Goal: Find contact information: Find contact information

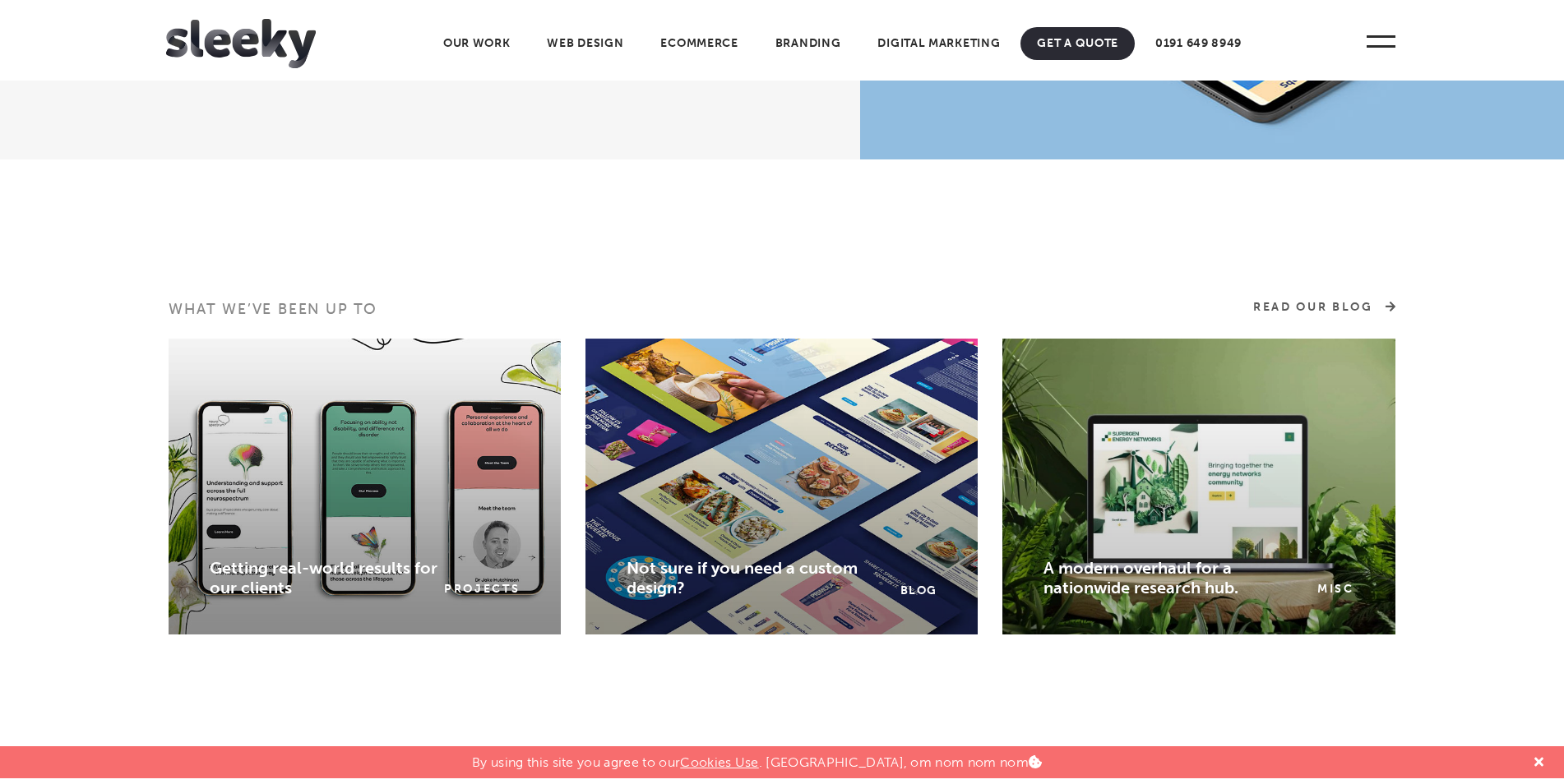
scroll to position [2301, 0]
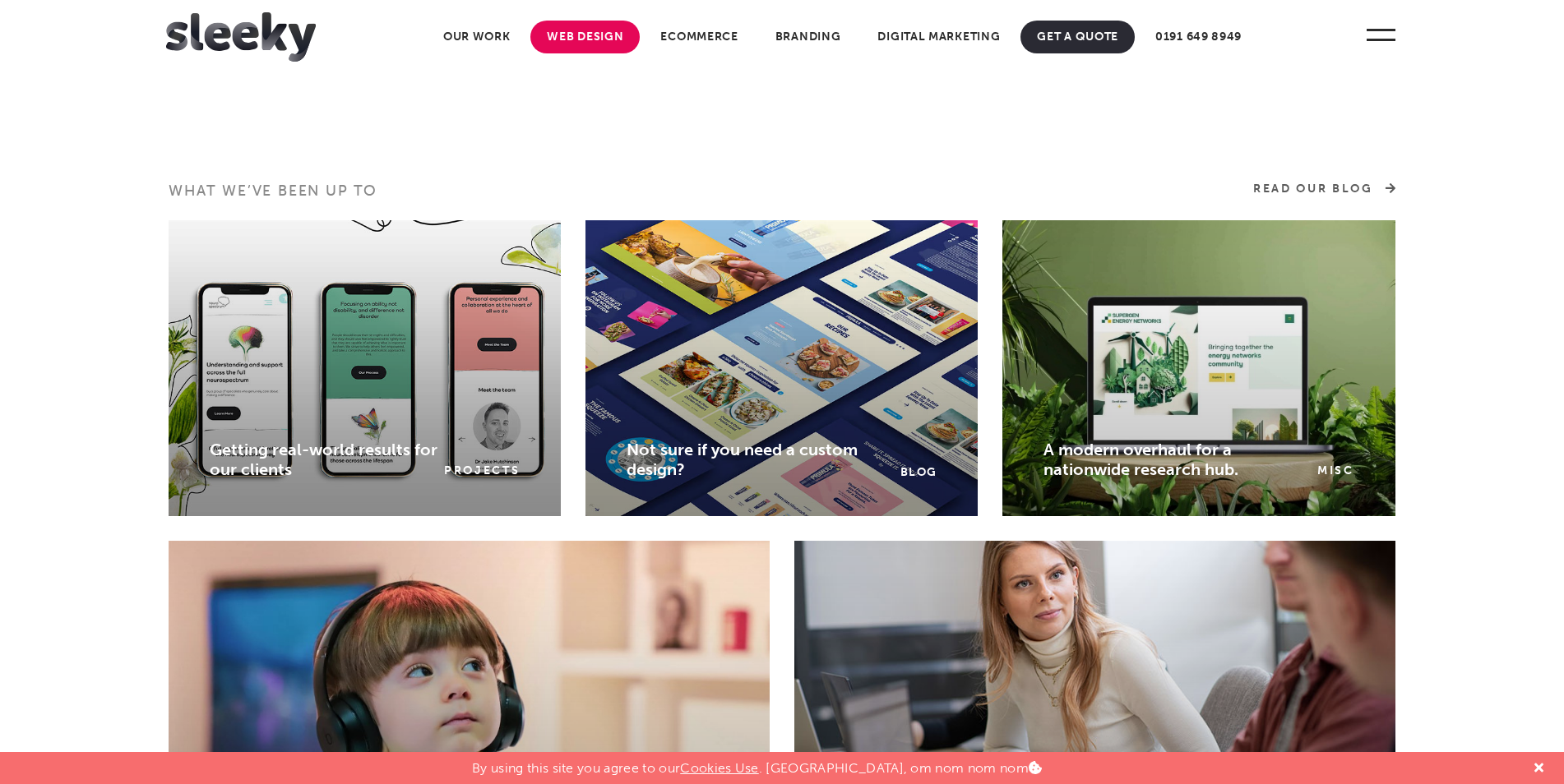
click at [578, 43] on link "Web Design" at bounding box center [585, 36] width 109 height 33
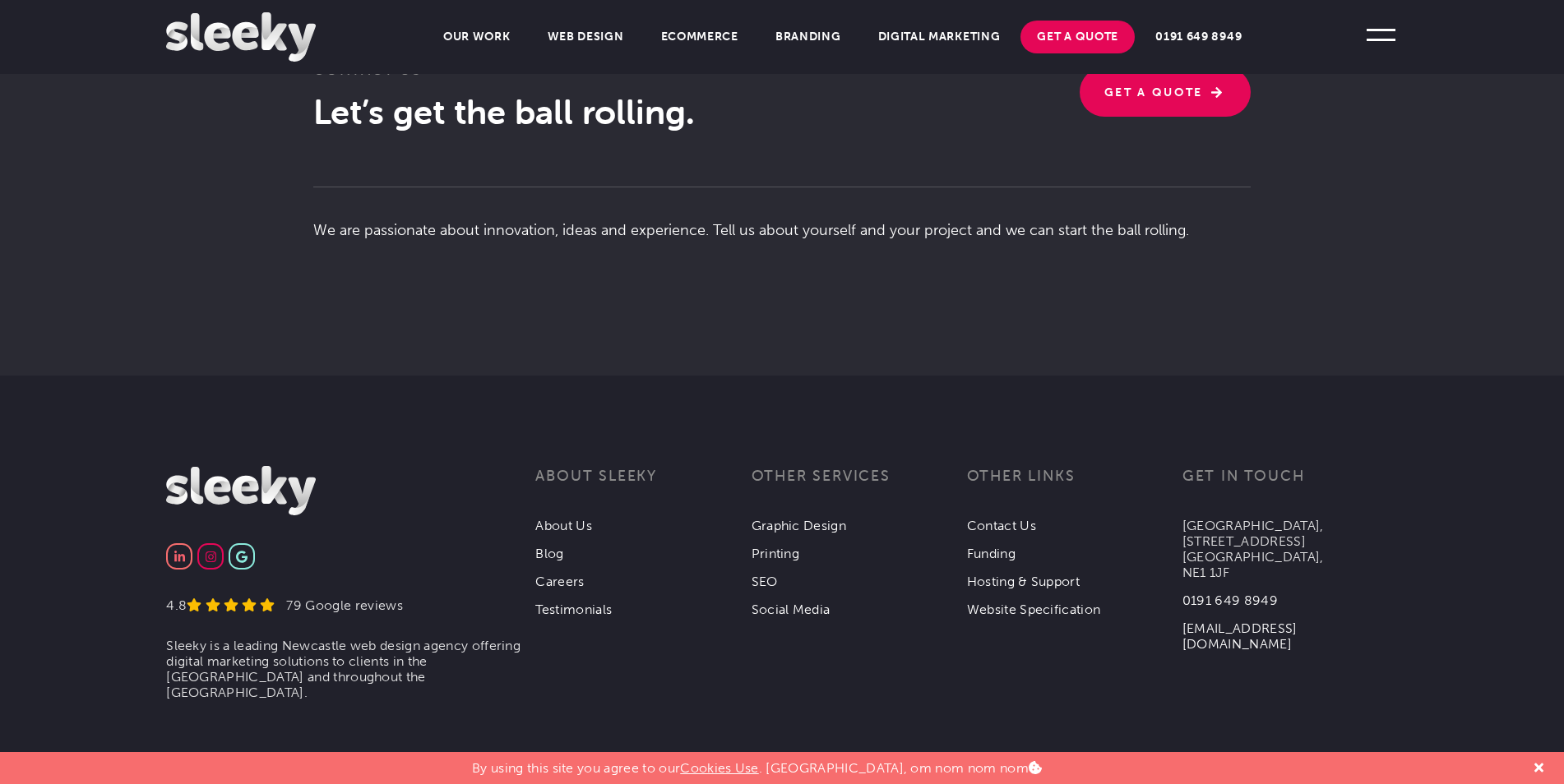
scroll to position [4102, 0]
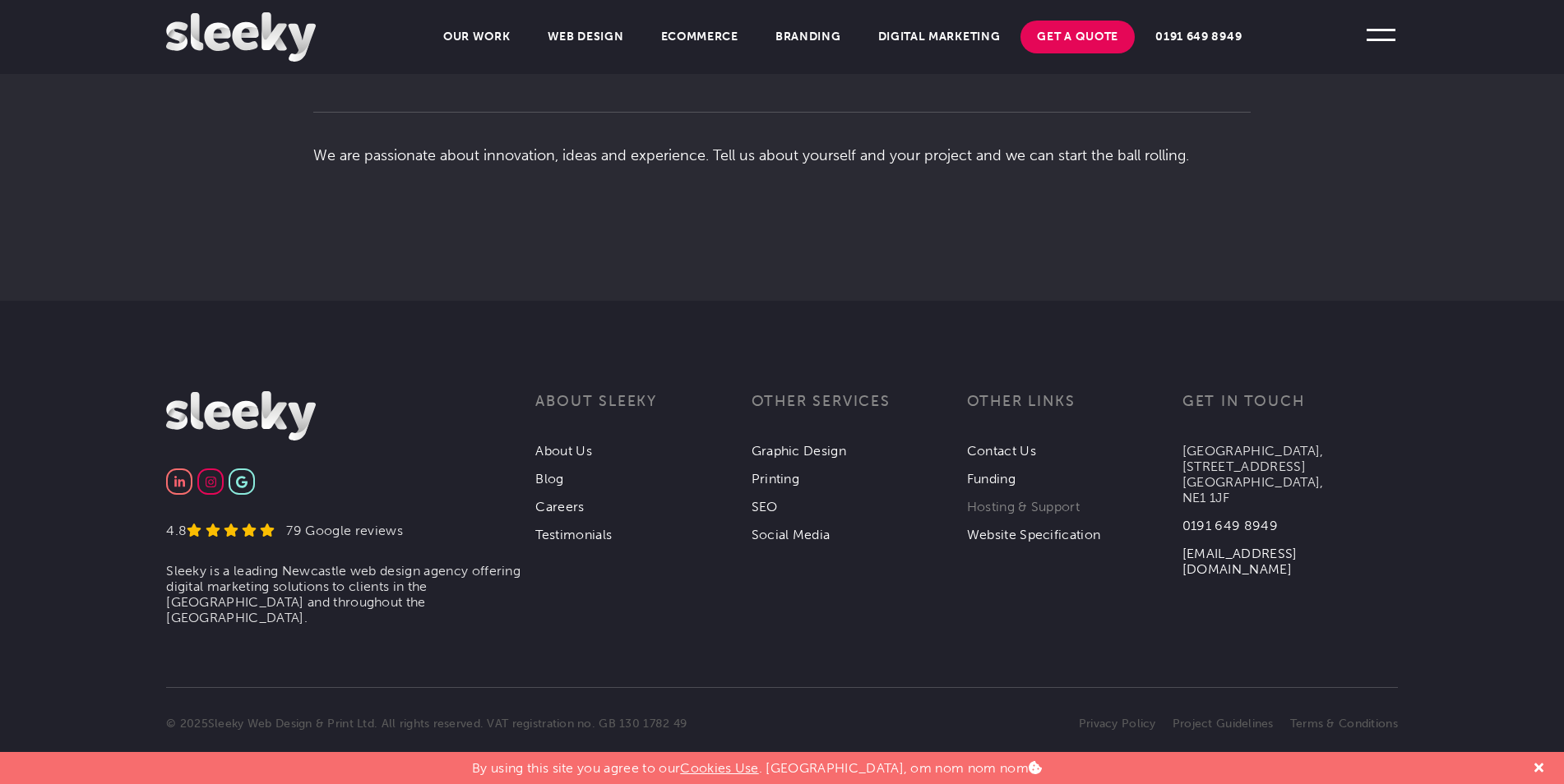
click at [1015, 499] on link "Hosting & Support" at bounding box center [1022, 507] width 112 height 15
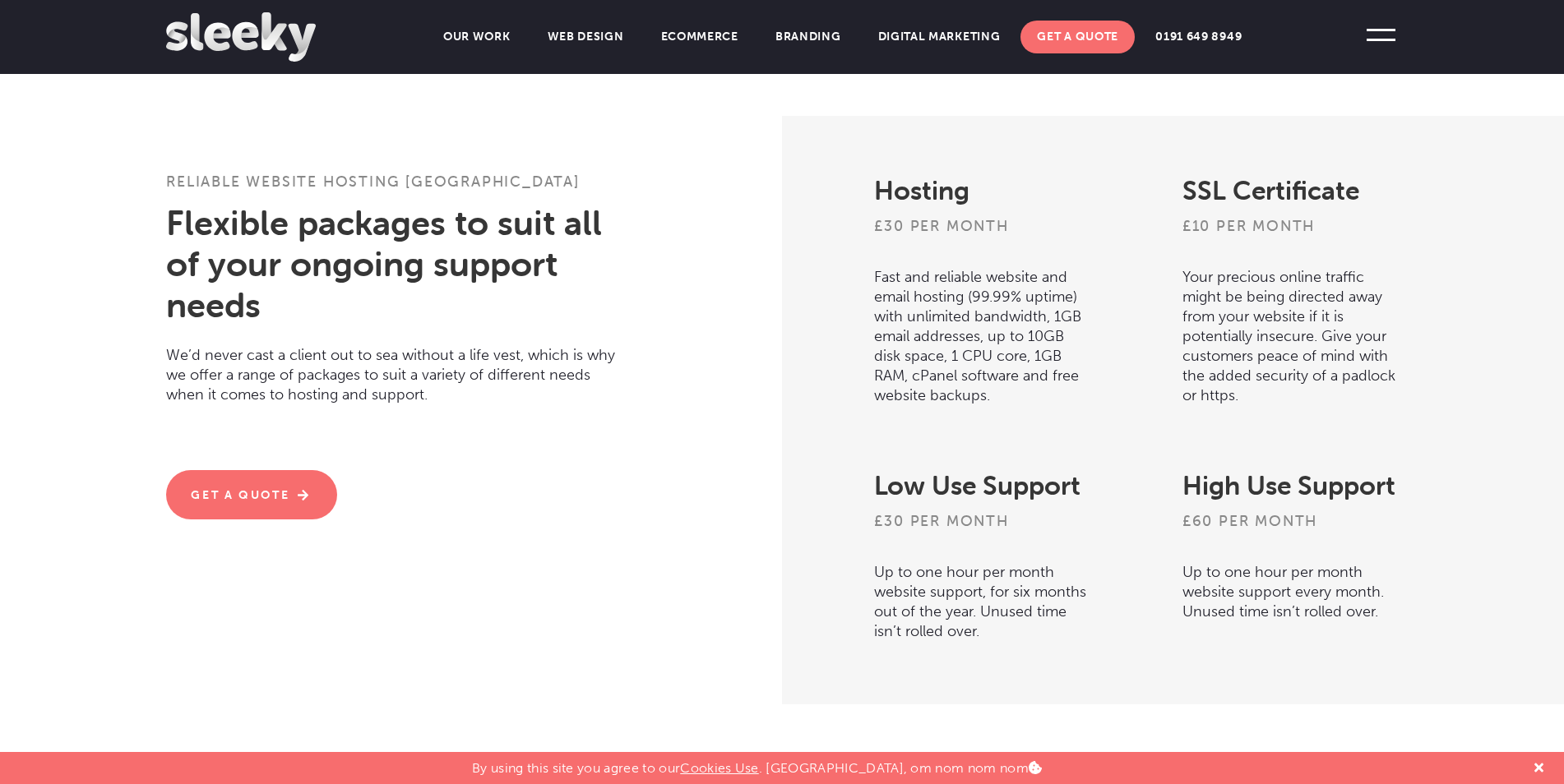
scroll to position [494, 0]
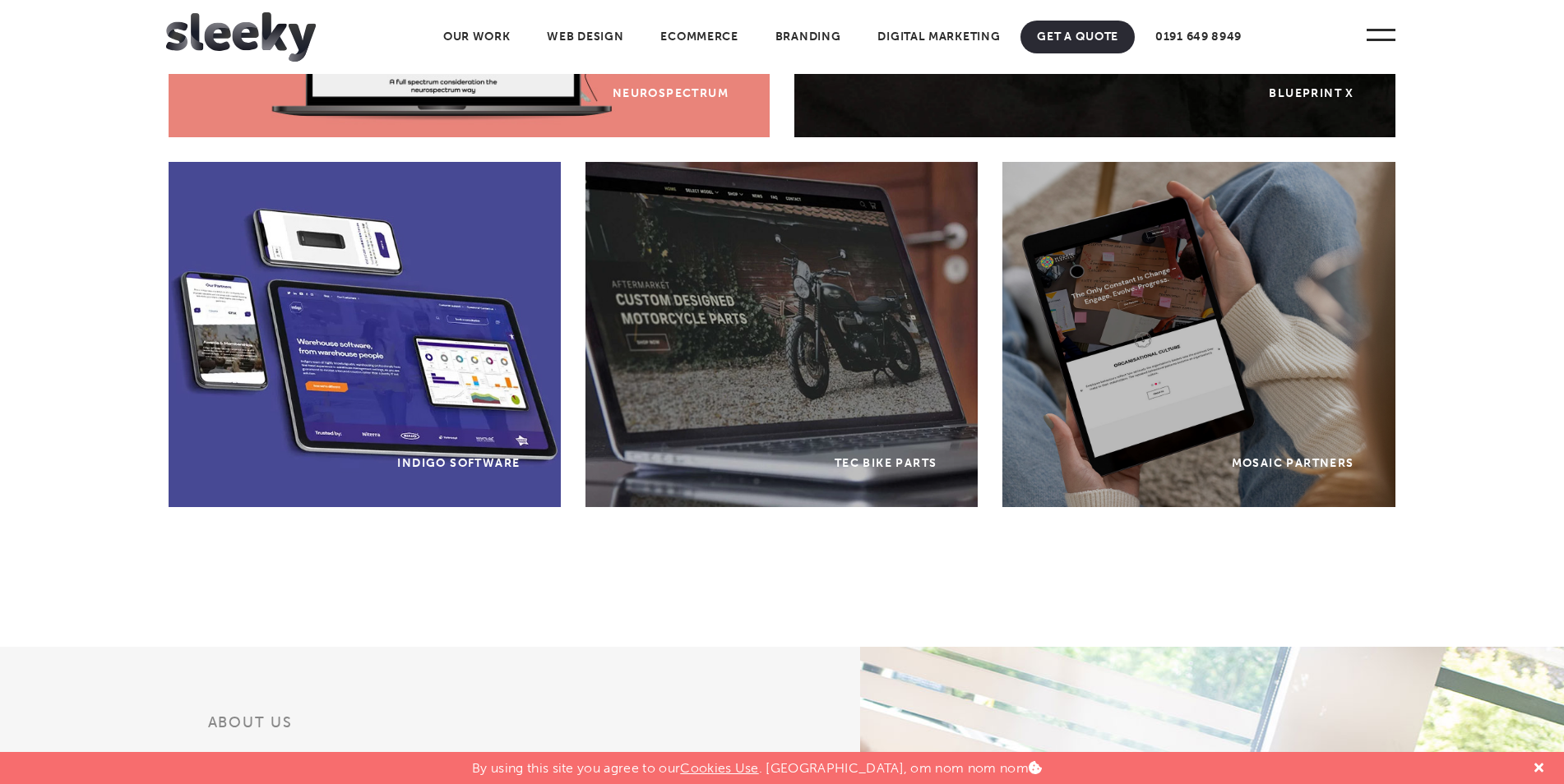
scroll to position [1069, 0]
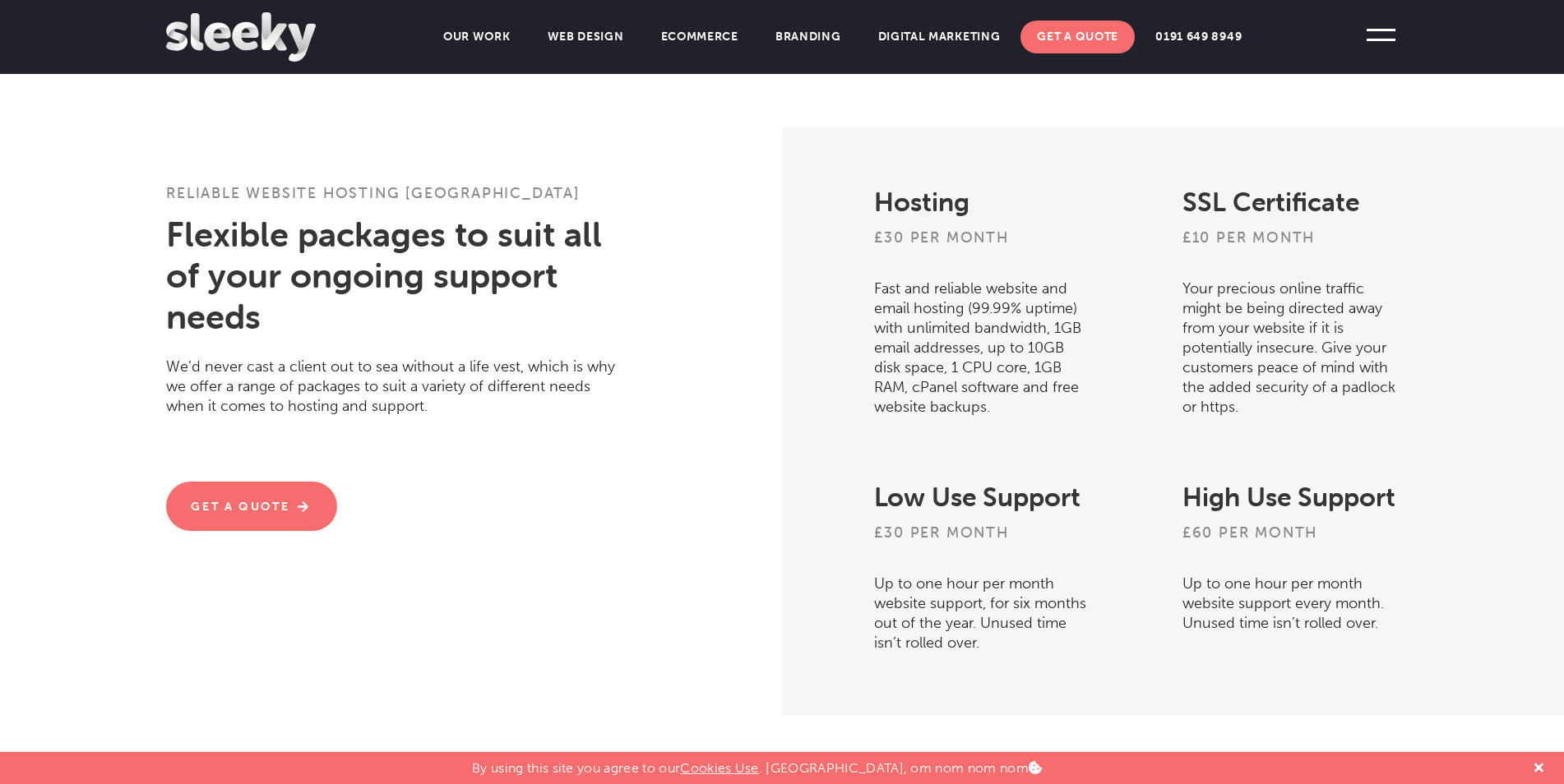
scroll to position [494, 0]
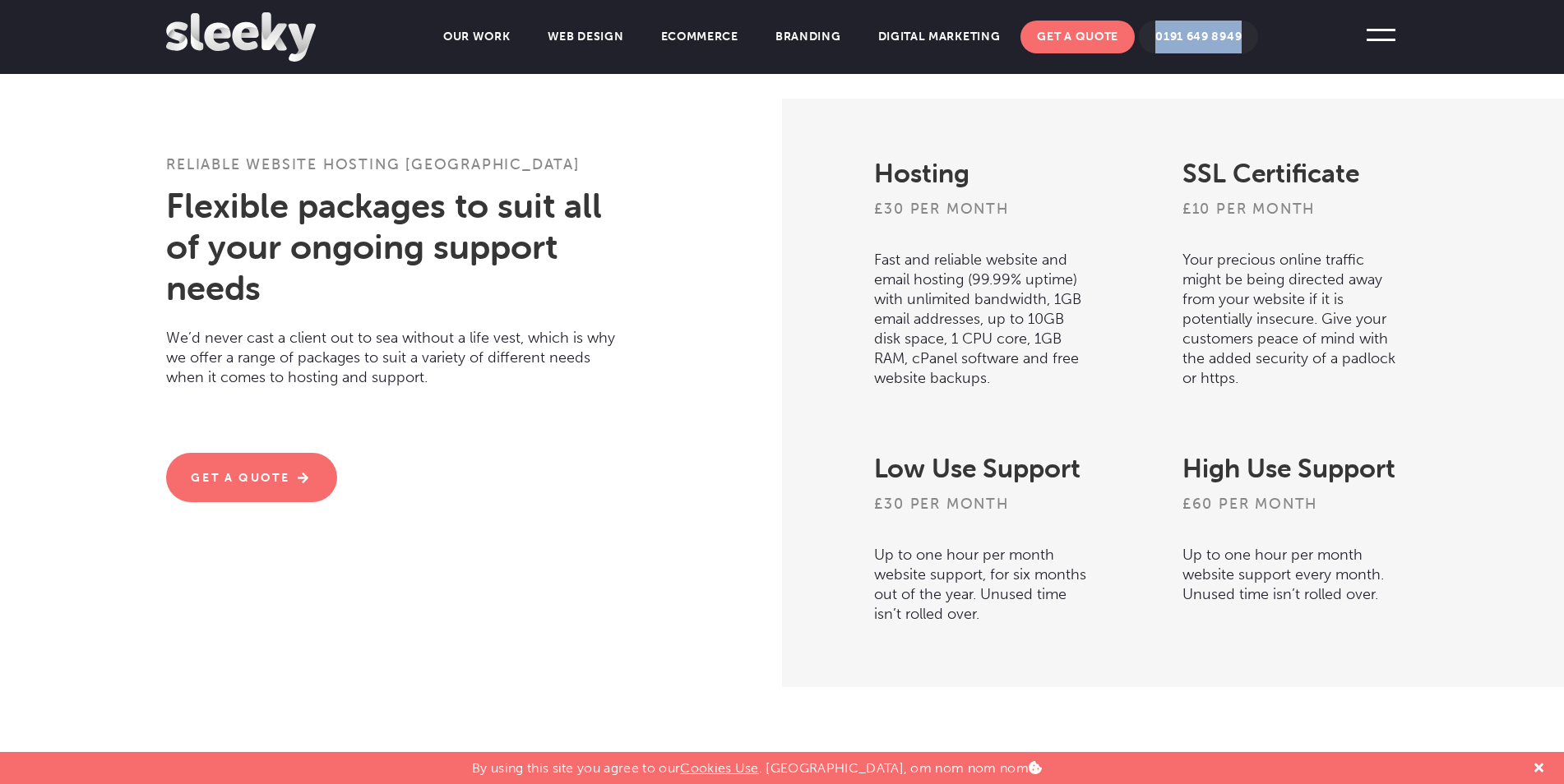
drag, startPoint x: 1263, startPoint y: 29, endPoint x: 1160, endPoint y: 34, distance: 103.1
click at [1160, 34] on li "0191 649 8949" at bounding box center [1199, 33] width 124 height 41
copy link "0191 649 8949"
